Goal: Task Accomplishment & Management: Use online tool/utility

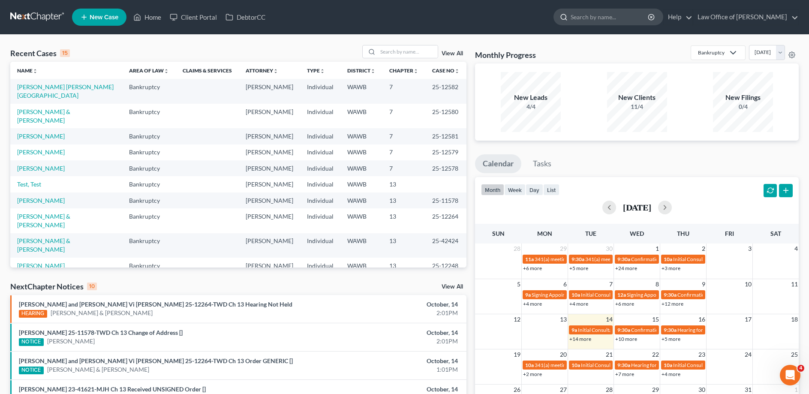
click at [595, 15] on input "search" at bounding box center [610, 17] width 78 height 16
type input "[PERSON_NAME]"
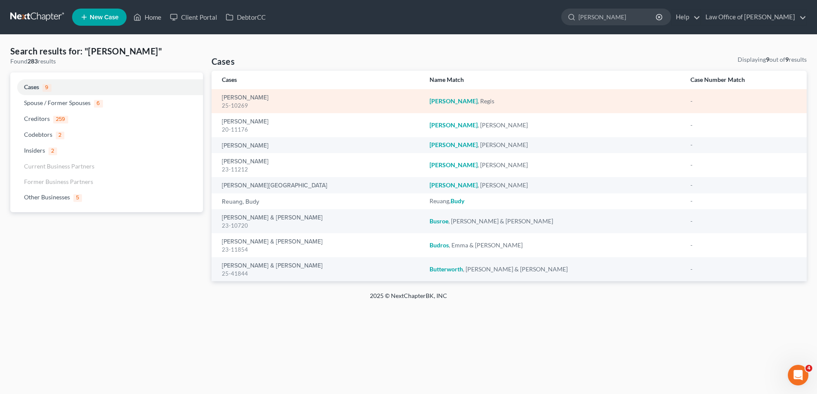
click at [245, 93] on div "[PERSON_NAME] 25-10269" at bounding box center [319, 101] width 194 height 17
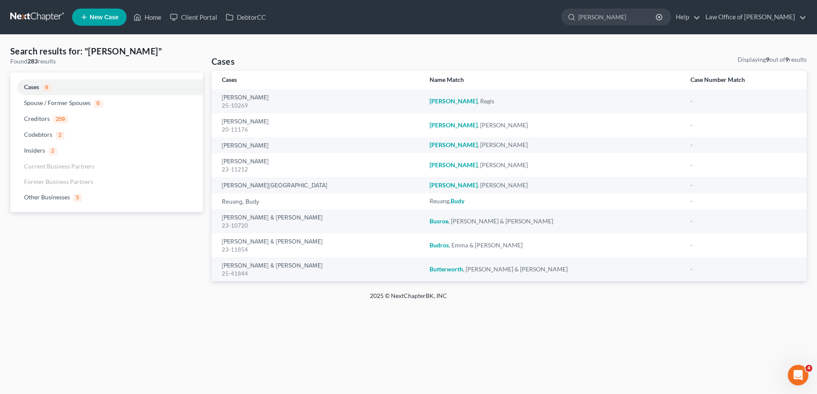
click at [242, 89] on th "Cases" at bounding box center [316, 80] width 211 height 18
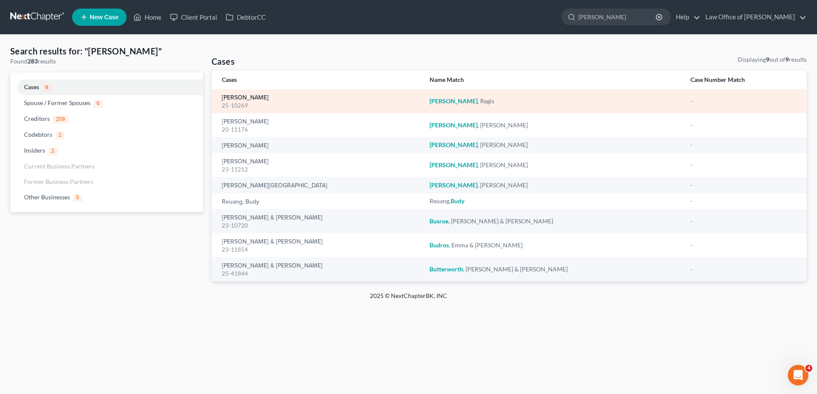
click at [244, 97] on link "[PERSON_NAME]" at bounding box center [245, 98] width 47 height 6
select select "6"
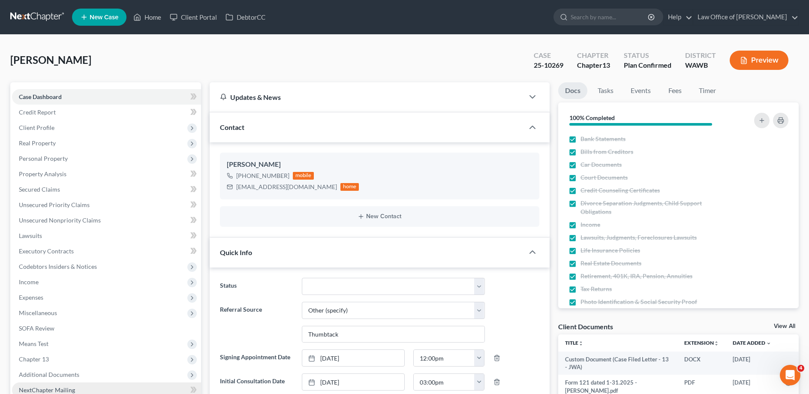
scroll to position [131, 0]
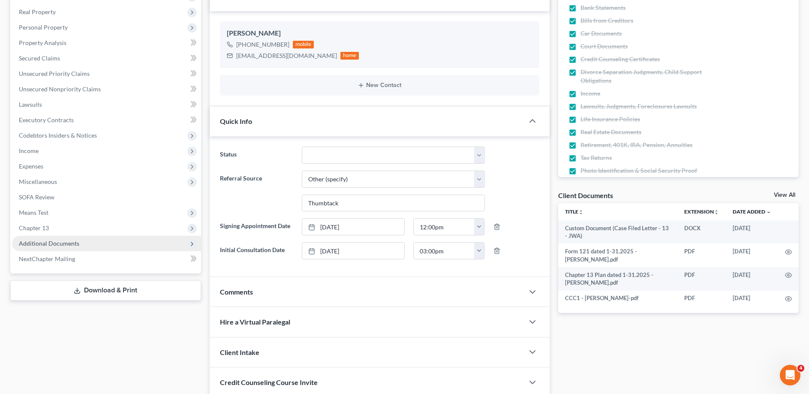
click at [41, 242] on span "Additional Documents" at bounding box center [49, 243] width 60 height 7
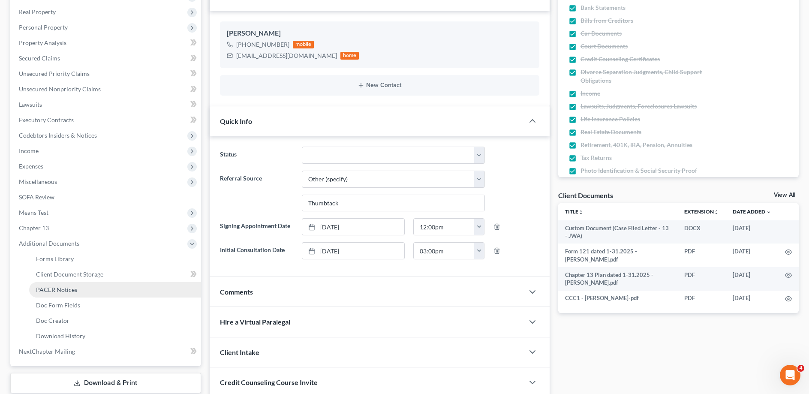
click at [53, 289] on span "PACER Notices" at bounding box center [56, 289] width 41 height 7
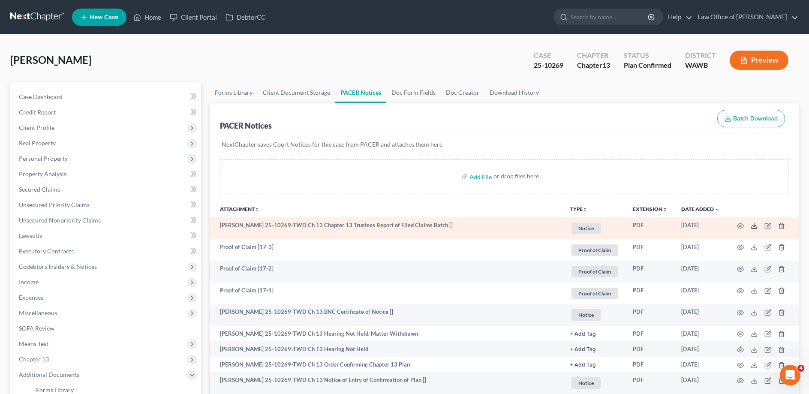
click at [752, 225] on icon at bounding box center [754, 226] width 7 height 7
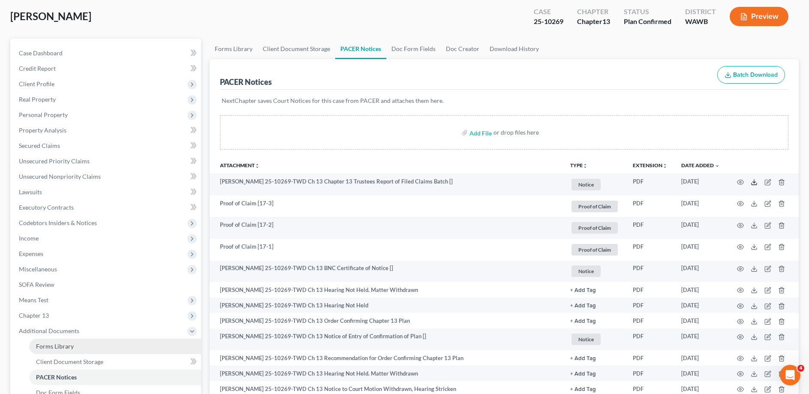
scroll to position [131, 0]
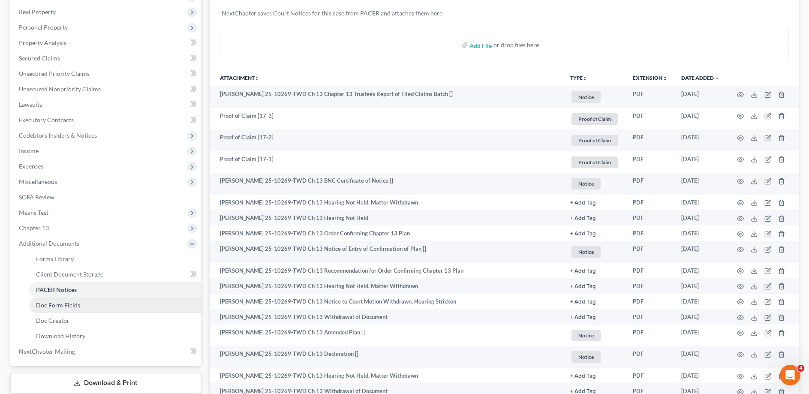
click at [65, 307] on span "Doc Form Fields" at bounding box center [58, 305] width 44 height 7
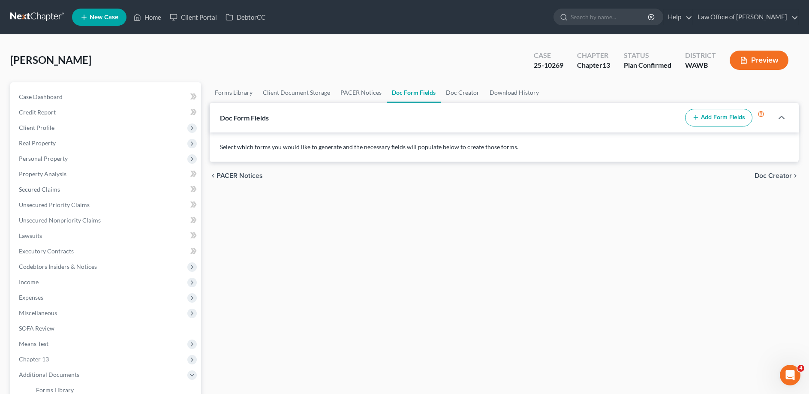
click at [714, 116] on button "Add Form Fields" at bounding box center [718, 118] width 67 height 18
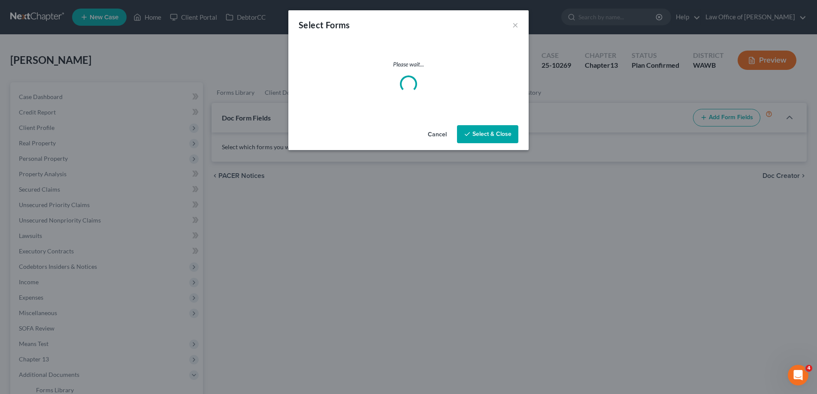
select select
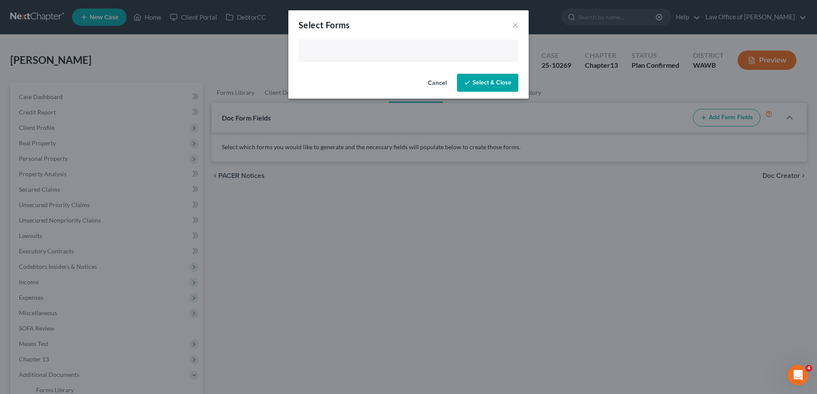
click at [341, 51] on input "text" at bounding box center [408, 51] width 208 height 13
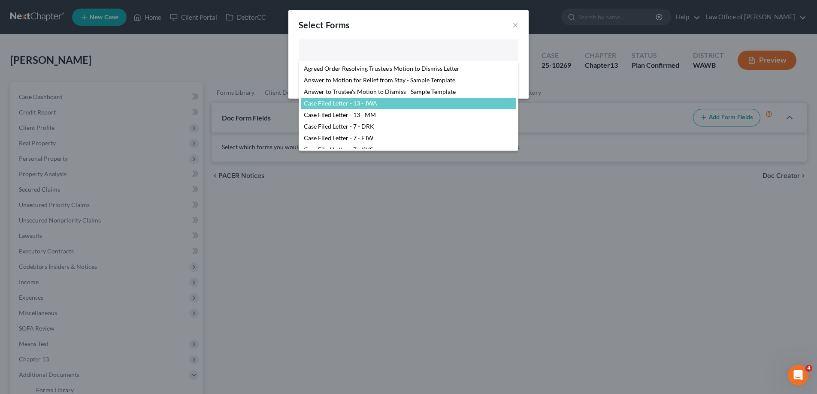
scroll to position [131, 0]
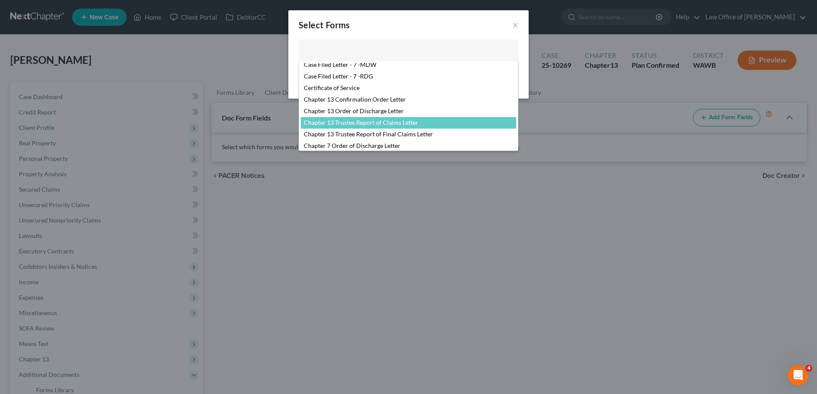
select select "104798"
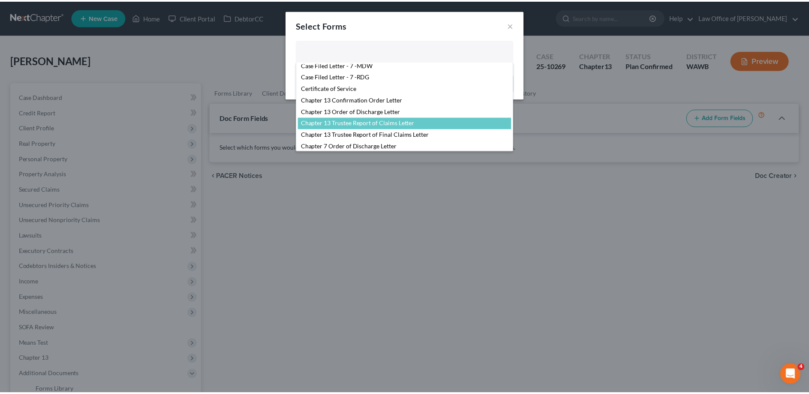
scroll to position [144, 0]
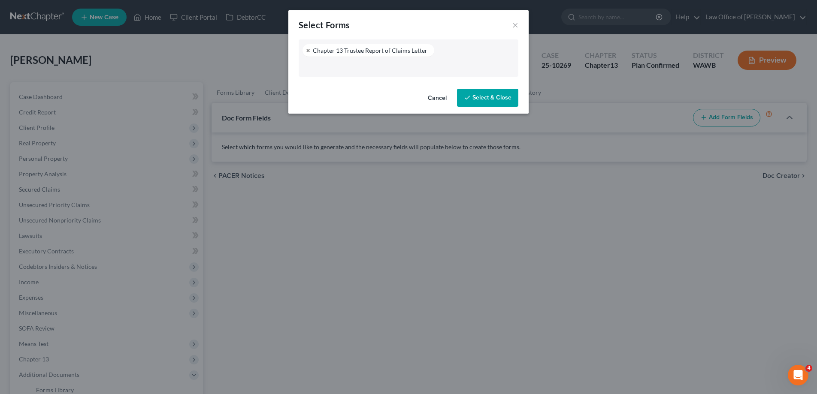
click at [477, 97] on button "Select & Close" at bounding box center [487, 98] width 61 height 18
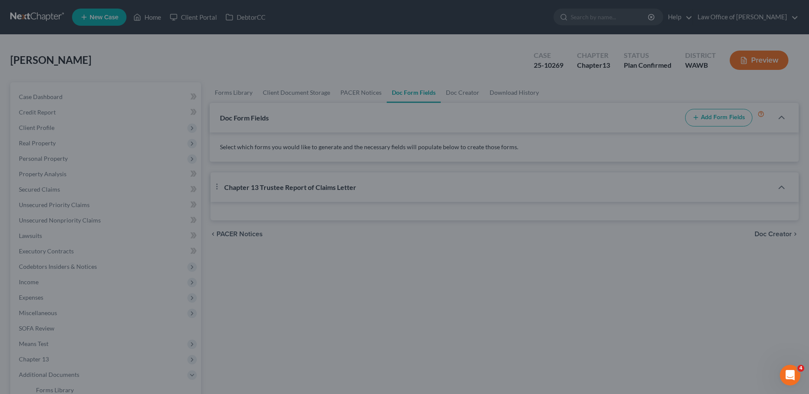
select select "0"
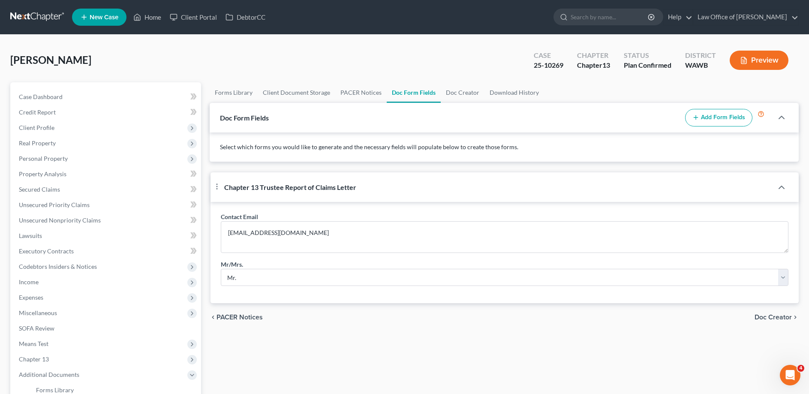
click at [771, 321] on span "Doc Creator" at bounding box center [773, 317] width 37 height 7
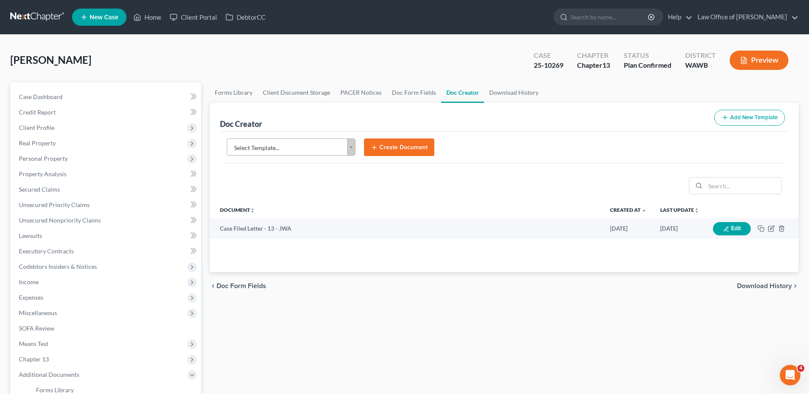
click at [275, 146] on body "Home New Case Client Portal DebtorCC Law Office of [PERSON_NAME] [EMAIL_ADDRESS…" at bounding box center [404, 278] width 809 height 557
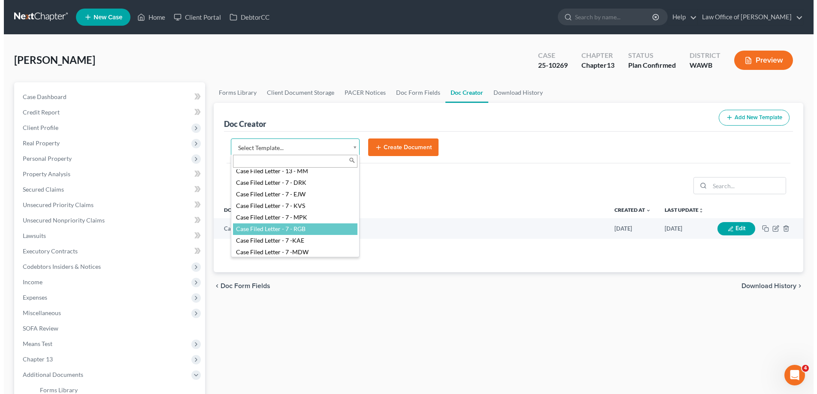
scroll to position [175, 0]
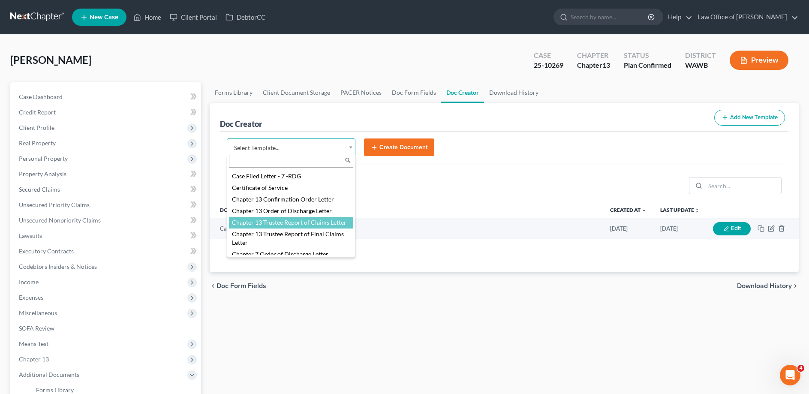
select select "104798"
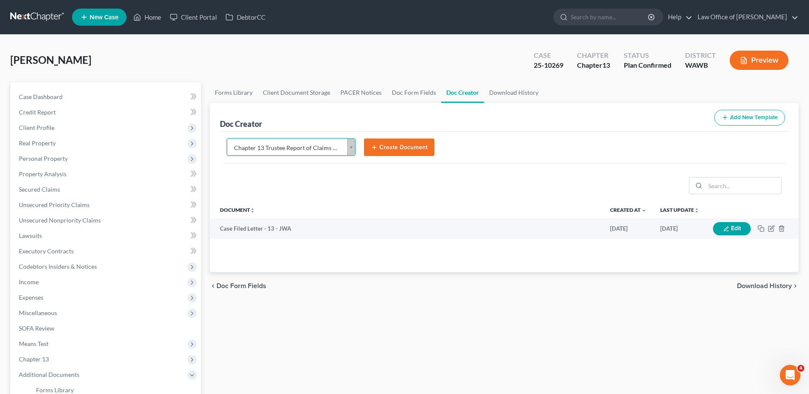
click at [393, 145] on button "Create Document" at bounding box center [399, 148] width 70 height 18
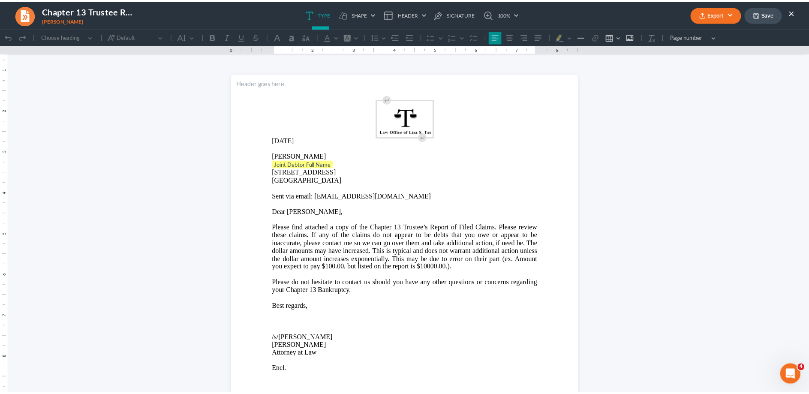
scroll to position [0, 0]
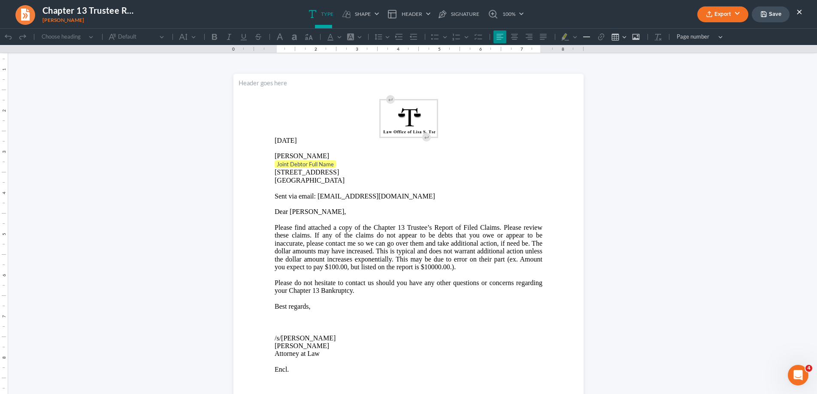
click at [334, 164] on p "Joint Debtor Full Name" at bounding box center [408, 164] width 268 height 9
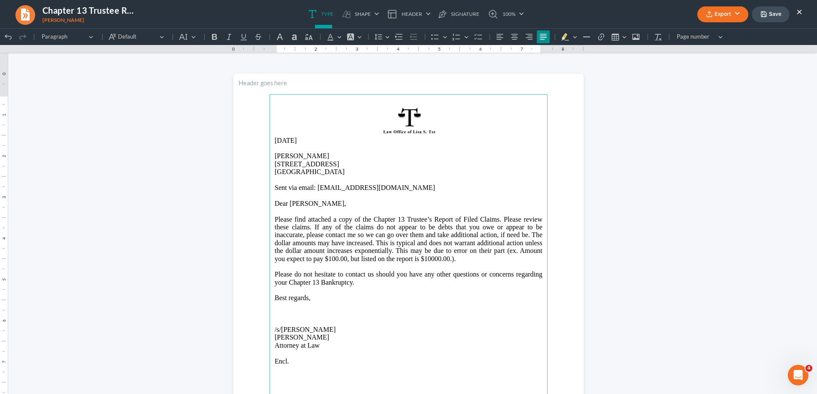
click at [428, 260] on p "Please find attached a copy of the Chapter 13 Trustee’s Report of Filed Claims.…" at bounding box center [408, 239] width 268 height 47
click at [714, 14] on button "Export" at bounding box center [722, 14] width 51 height 16
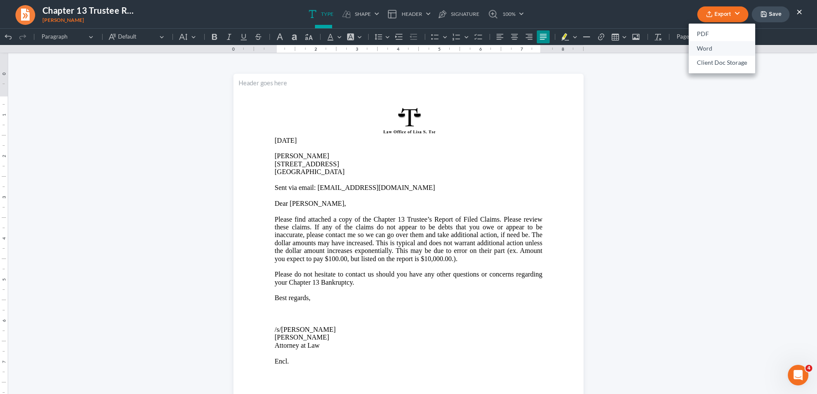
click at [718, 49] on link "Word" at bounding box center [721, 48] width 66 height 15
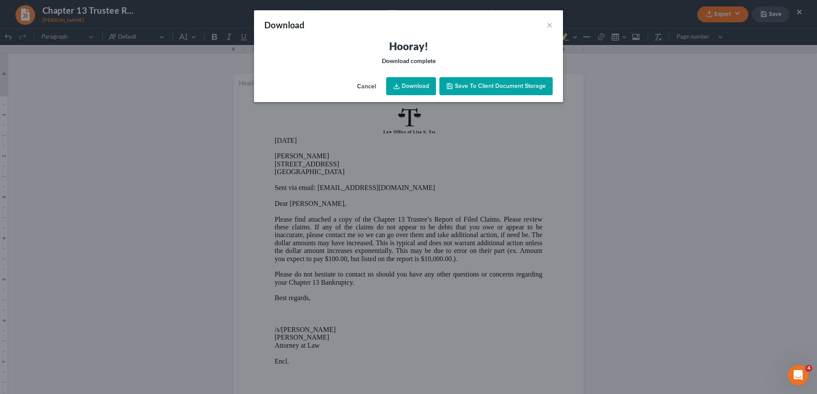
click at [422, 87] on link "Download" at bounding box center [411, 86] width 50 height 18
click at [550, 24] on button "×" at bounding box center [549, 25] width 6 height 10
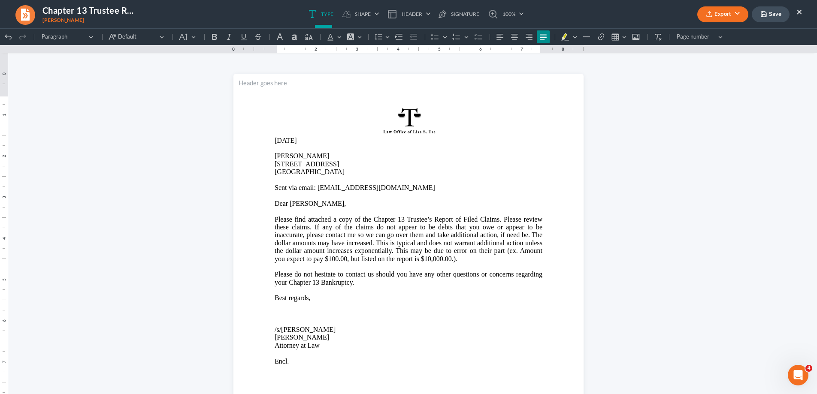
click at [799, 10] on button "×" at bounding box center [799, 11] width 6 height 10
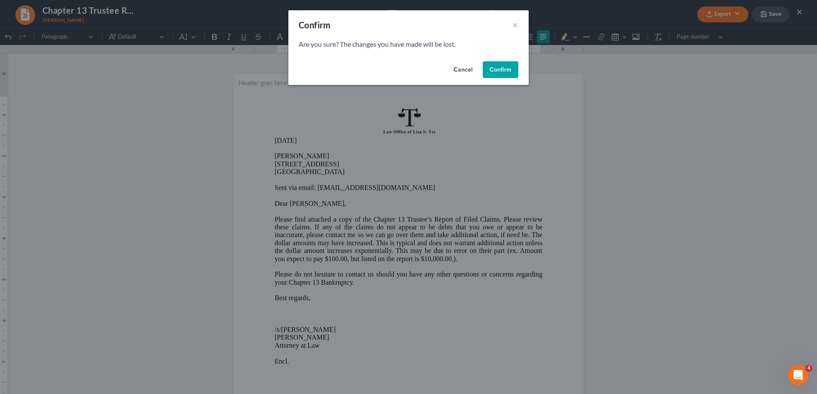
click at [505, 69] on button "Confirm" at bounding box center [501, 69] width 36 height 17
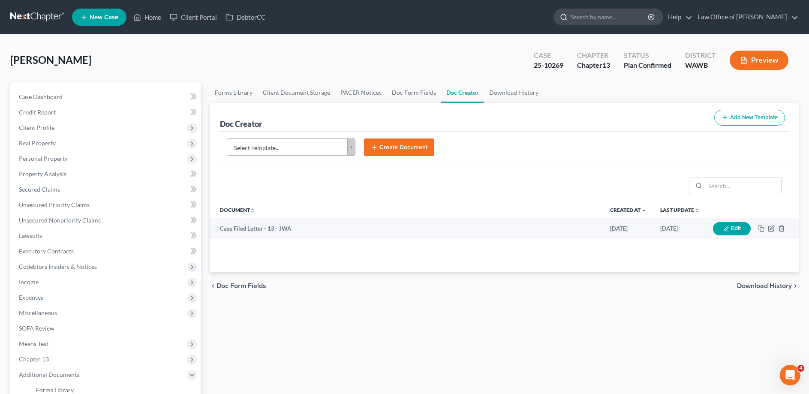
click at [622, 19] on input "search" at bounding box center [610, 17] width 78 height 16
type input "[PERSON_NAME]"
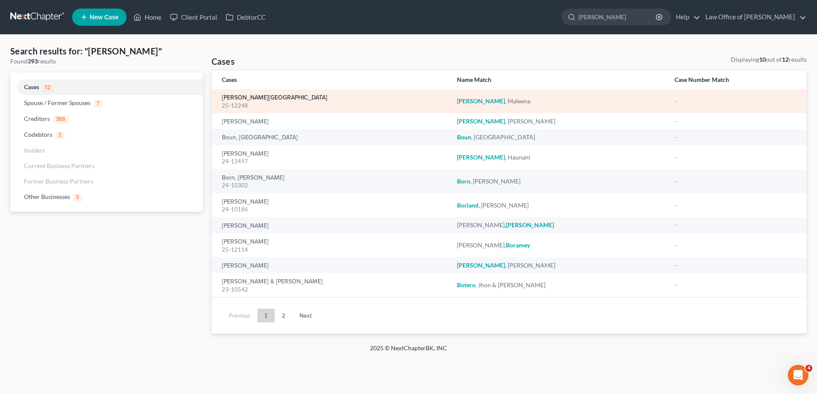
click at [247, 100] on link "[PERSON_NAME][GEOGRAPHIC_DATA]" at bounding box center [275, 98] width 106 height 6
select select "6"
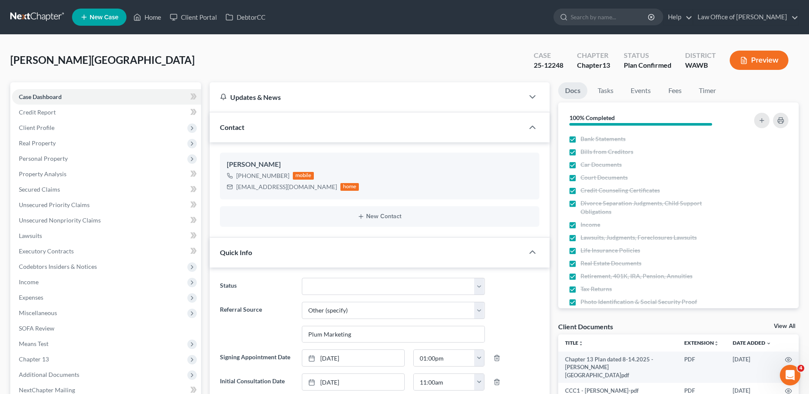
scroll to position [131, 0]
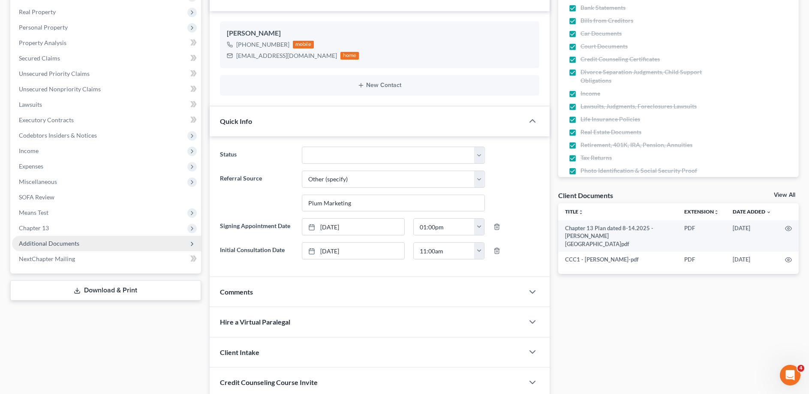
click at [50, 244] on span "Additional Documents" at bounding box center [49, 243] width 60 height 7
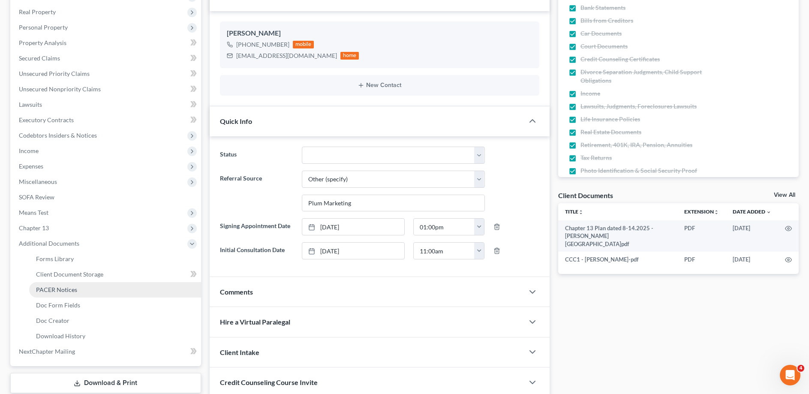
click at [60, 288] on span "PACER Notices" at bounding box center [56, 289] width 41 height 7
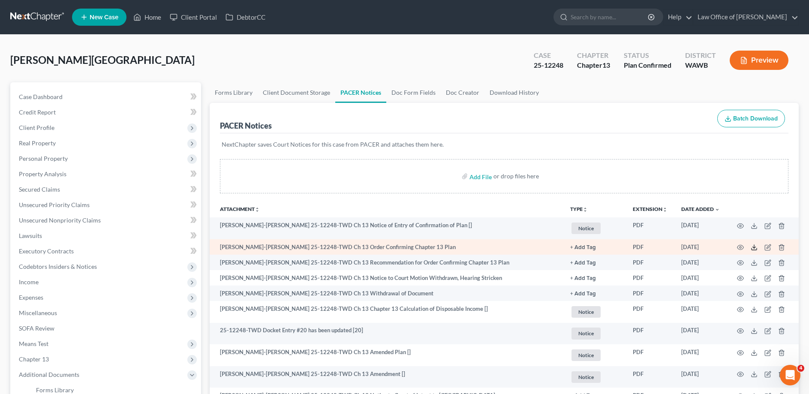
click at [756, 247] on polyline at bounding box center [754, 247] width 3 height 1
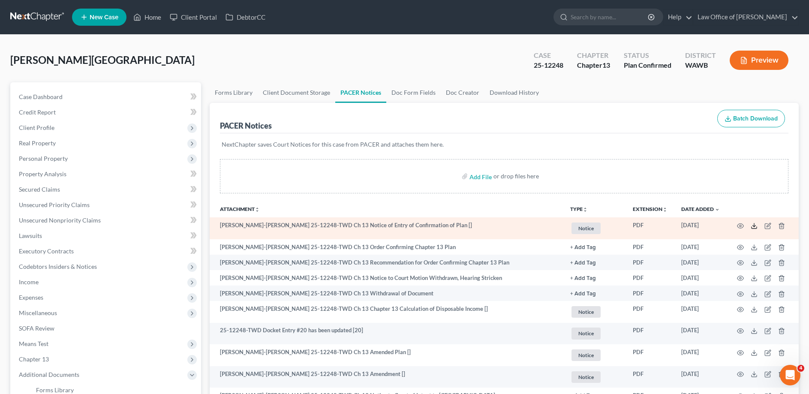
click at [755, 225] on icon at bounding box center [754, 226] width 7 height 7
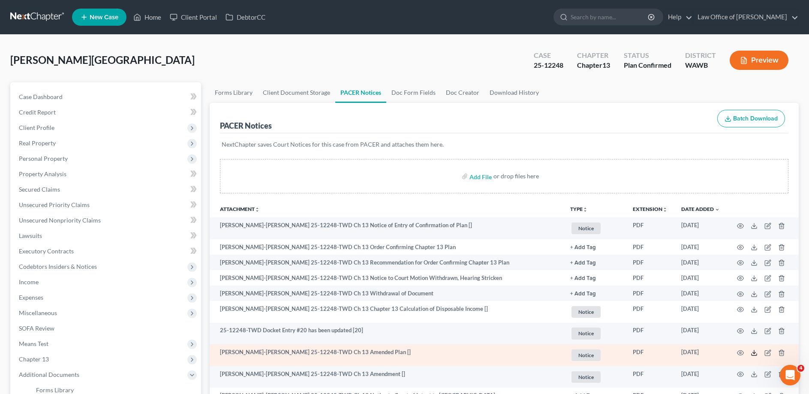
click at [752, 356] on icon at bounding box center [754, 353] width 7 height 7
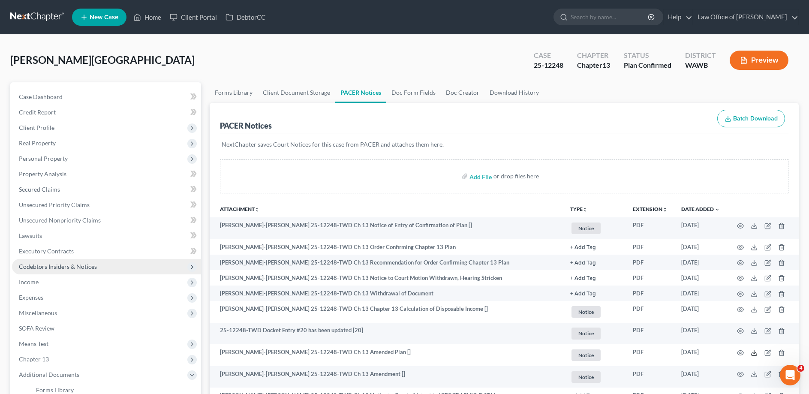
scroll to position [87, 0]
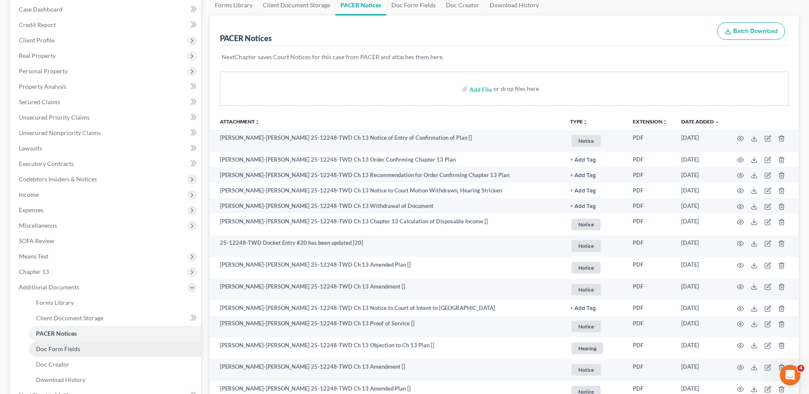
click at [57, 351] on span "Doc Form Fields" at bounding box center [58, 348] width 44 height 7
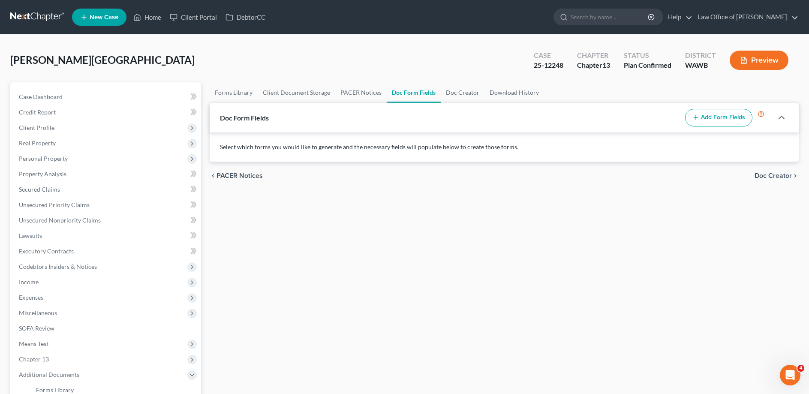
click at [706, 118] on button "Add Form Fields" at bounding box center [718, 118] width 67 height 18
select select
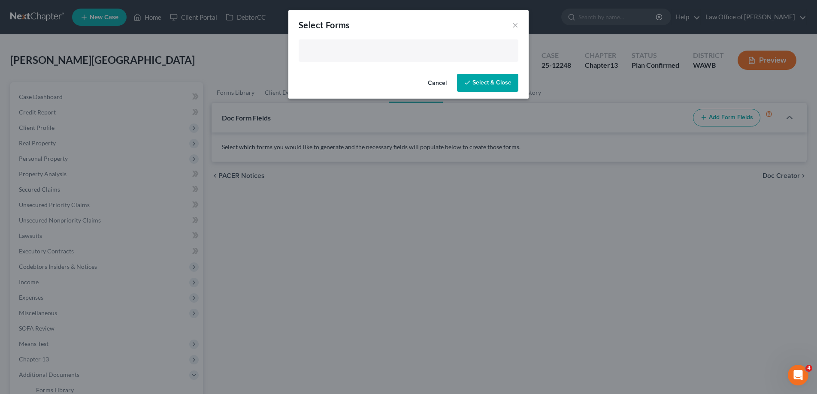
click at [347, 49] on input "text" at bounding box center [408, 51] width 208 height 13
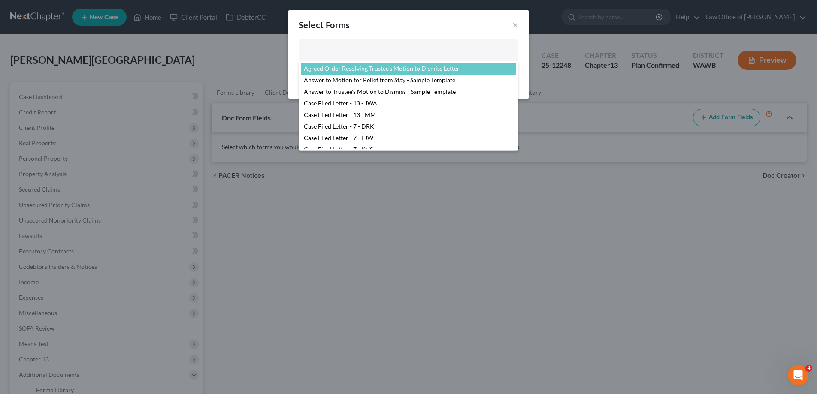
scroll to position [131, 0]
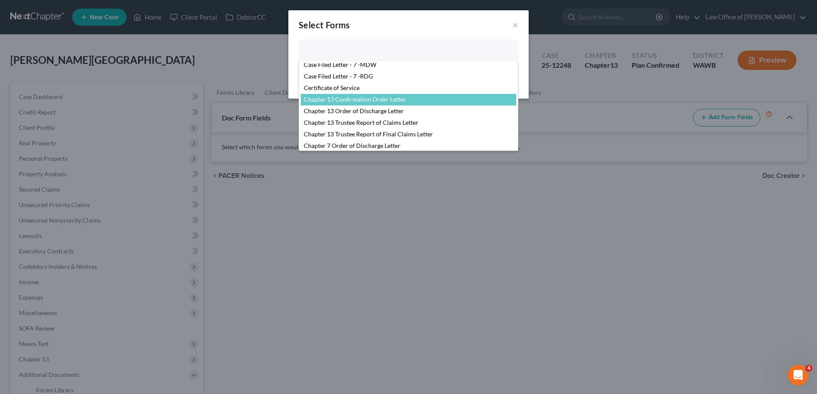
select select "104375"
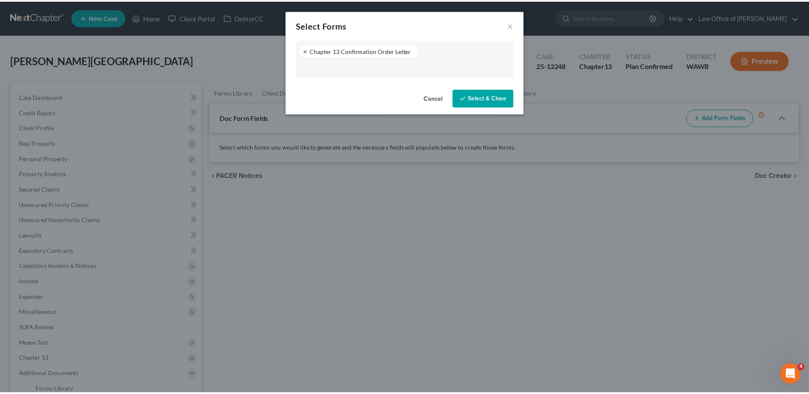
scroll to position [126, 0]
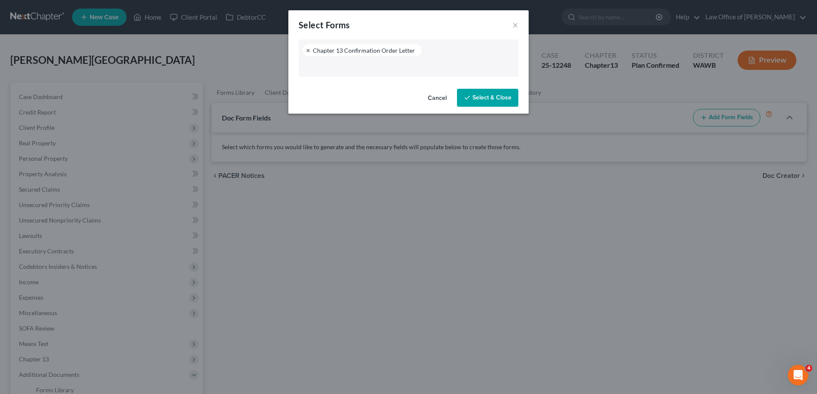
click at [488, 100] on button "Select & Close" at bounding box center [487, 98] width 61 height 18
select select "3"
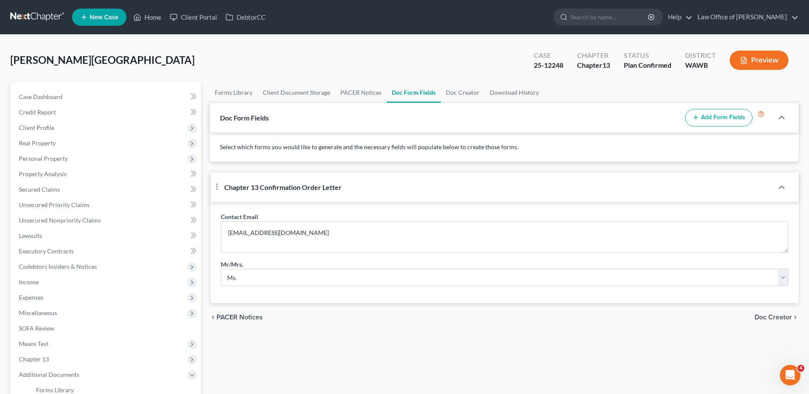
click at [769, 321] on span "Doc Creator" at bounding box center [773, 317] width 37 height 7
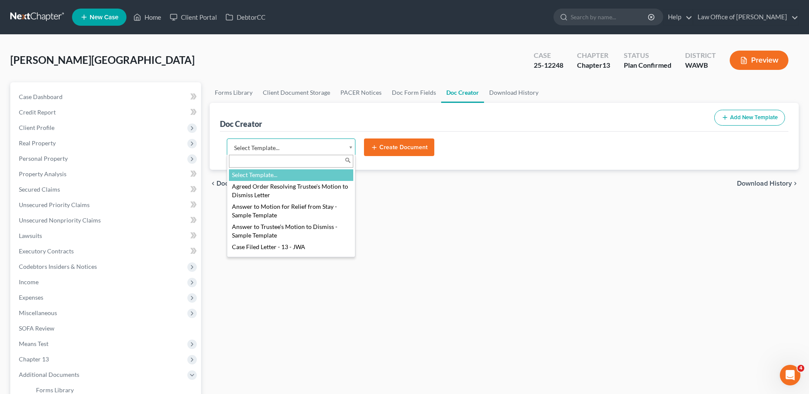
click at [322, 151] on body "Home New Case Client Portal DebtorCC Law Office of [PERSON_NAME] [EMAIL_ADDRESS…" at bounding box center [404, 278] width 809 height 557
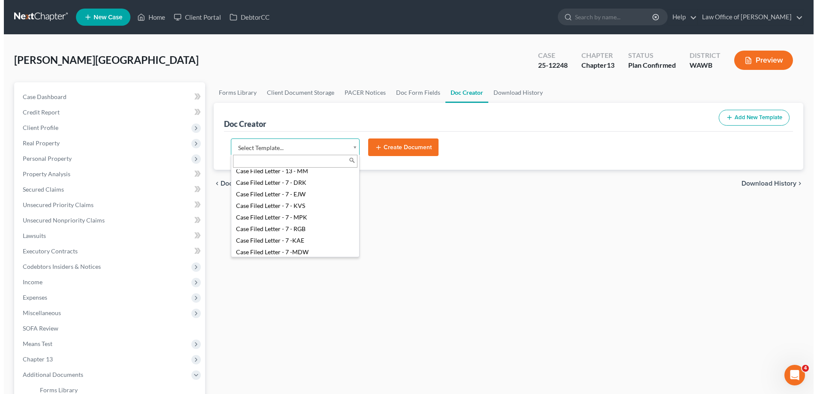
scroll to position [175, 0]
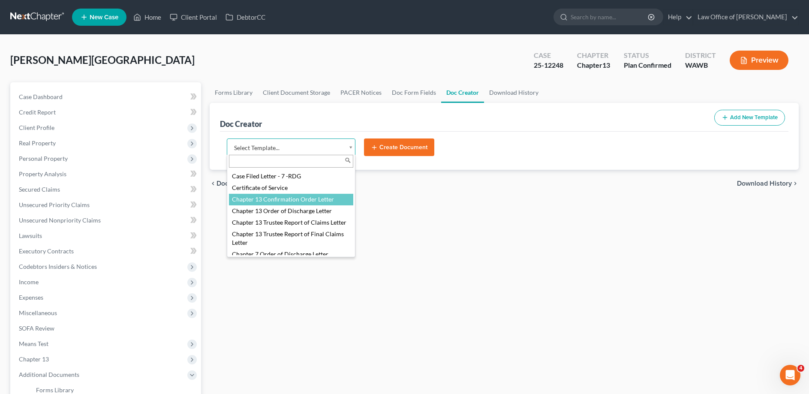
select select "104375"
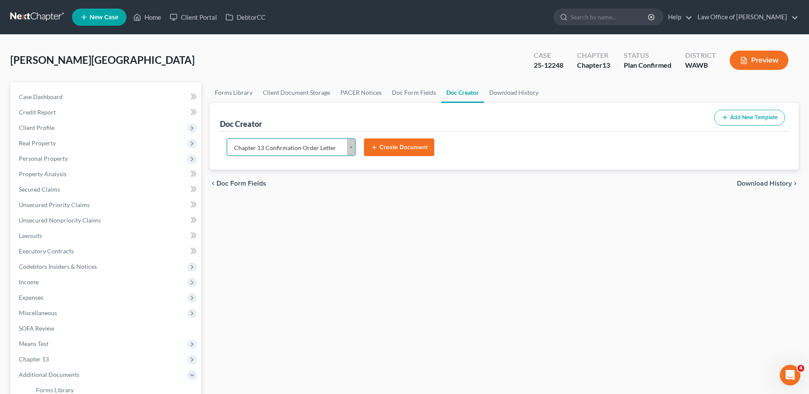
click at [393, 147] on button "Create Document" at bounding box center [399, 148] width 70 height 18
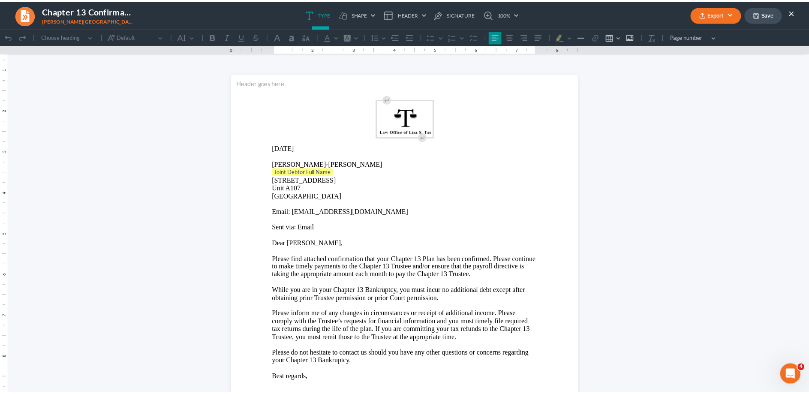
scroll to position [0, 0]
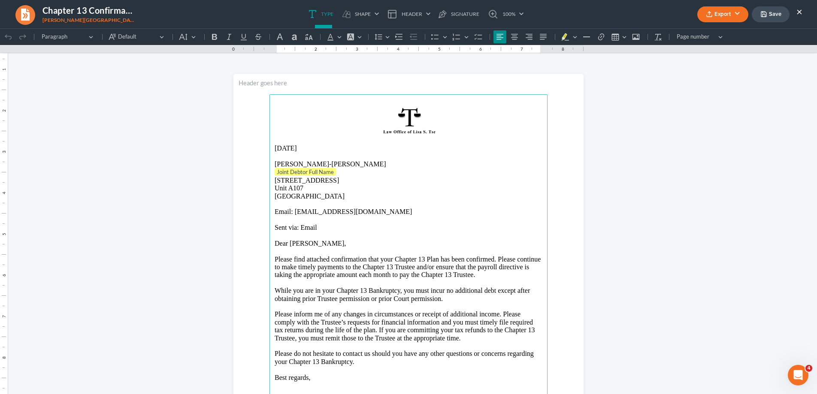
click at [345, 173] on p "Joint Debtor Full Name ⁠⁠⁠⁠⁠⁠⁠" at bounding box center [408, 172] width 268 height 9
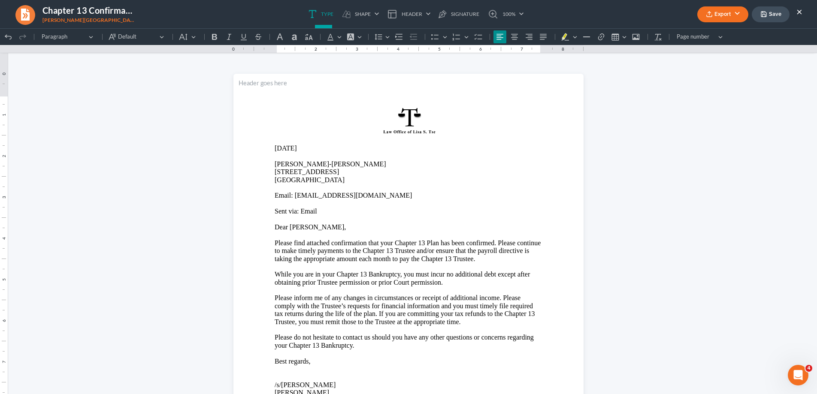
click at [727, 15] on button "Export" at bounding box center [722, 14] width 51 height 16
click at [714, 46] on link "Word" at bounding box center [721, 48] width 66 height 15
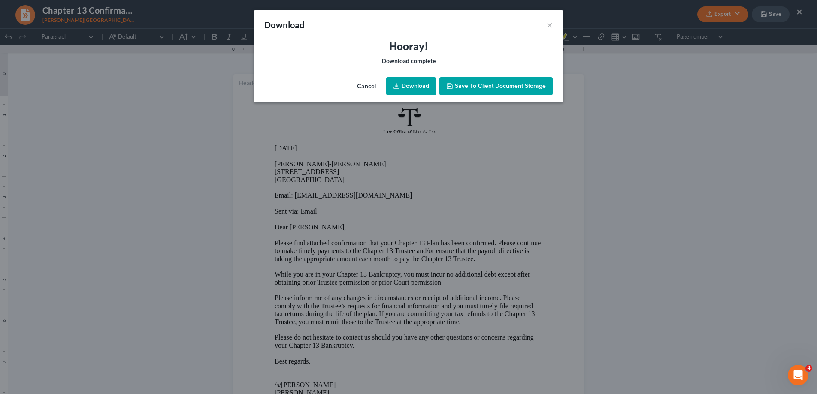
click at [425, 79] on link "Download" at bounding box center [411, 86] width 50 height 18
click at [551, 25] on button "×" at bounding box center [549, 25] width 6 height 10
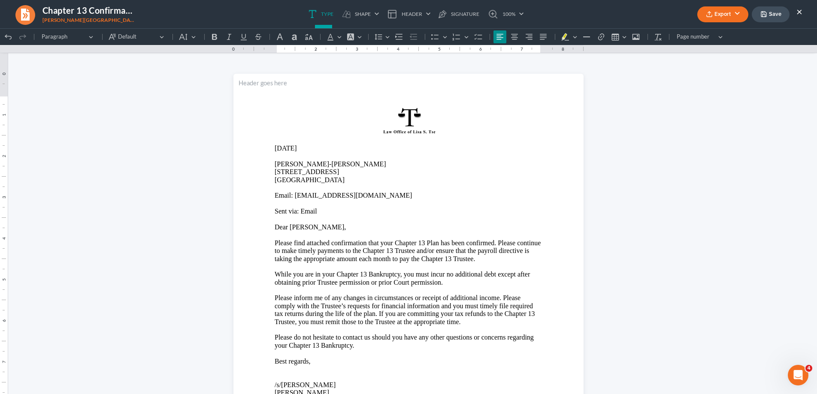
click at [796, 12] on button "×" at bounding box center [799, 11] width 6 height 10
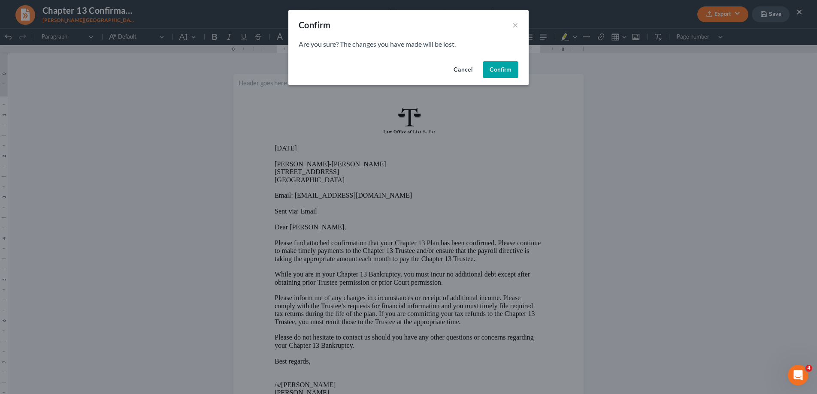
click at [497, 66] on button "Confirm" at bounding box center [501, 69] width 36 height 17
